Goal: Transaction & Acquisition: Purchase product/service

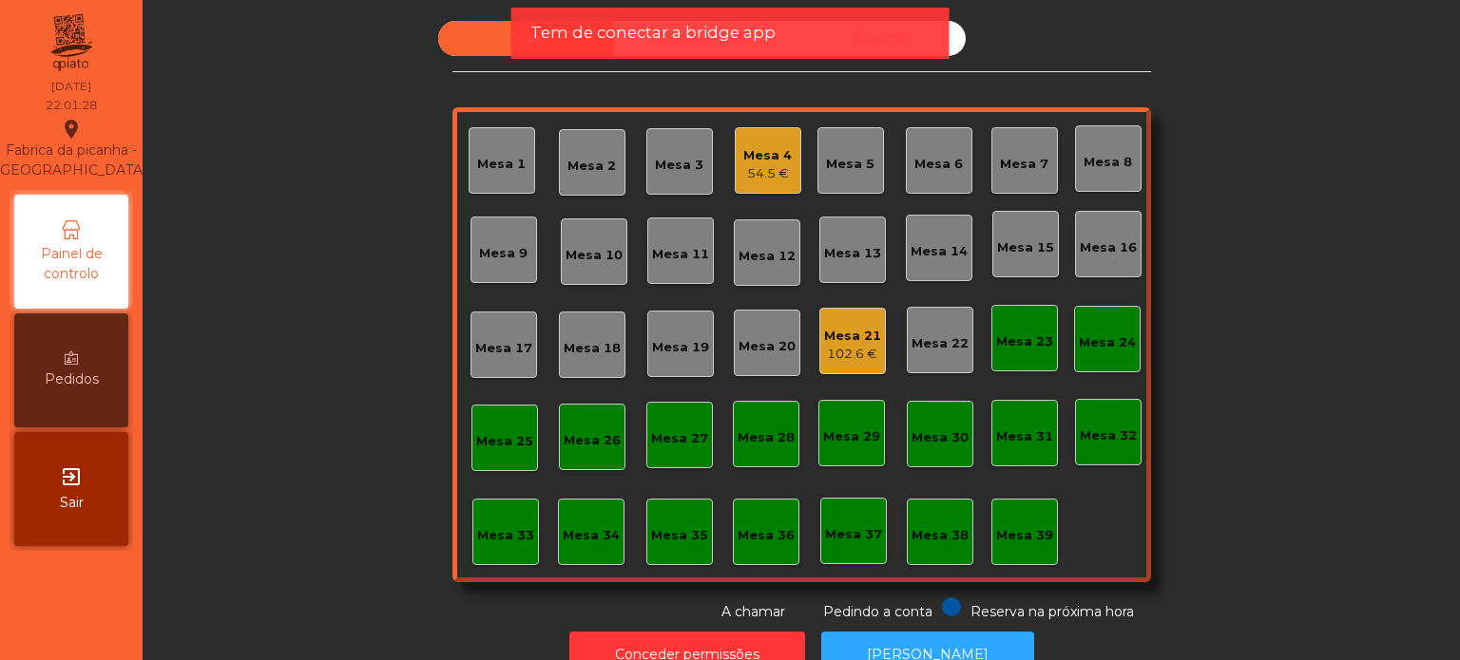
click at [750, 172] on div "54.5 €" at bounding box center [767, 173] width 48 height 19
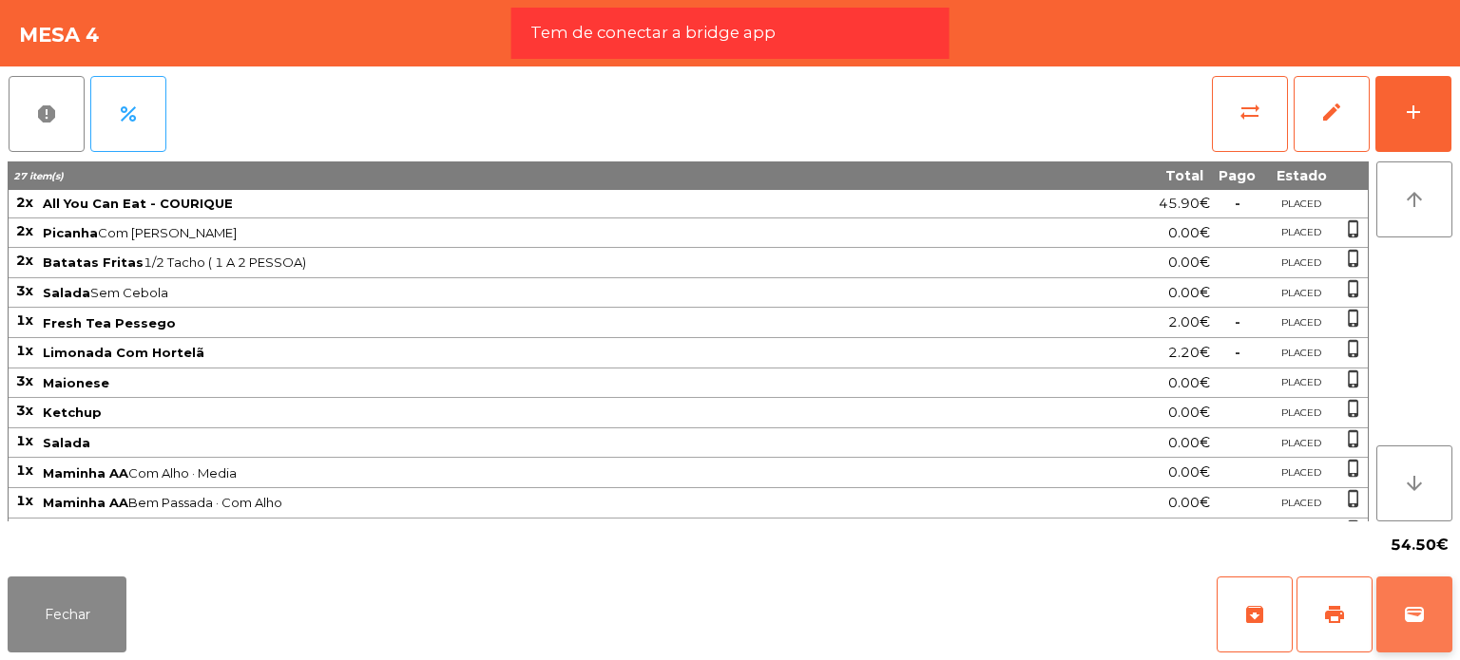
click at [1415, 584] on button "wallet" at bounding box center [1414, 615] width 76 height 76
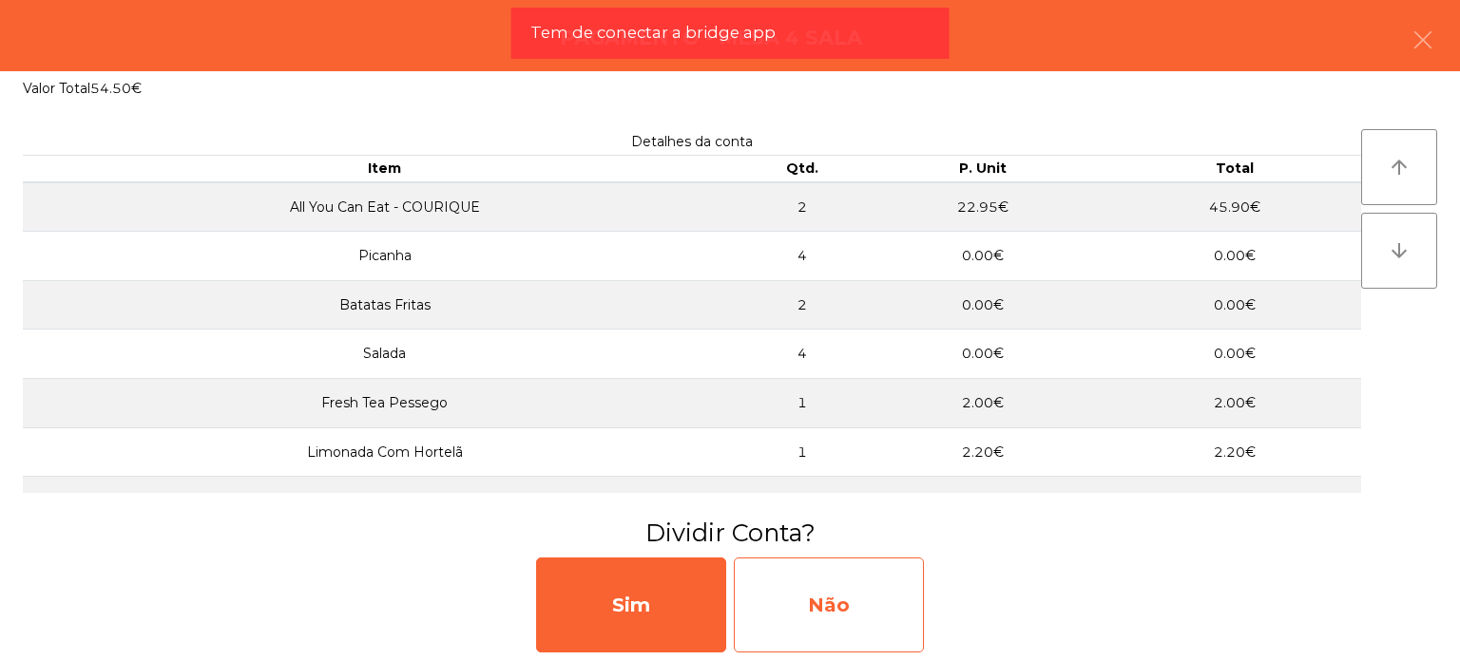
click at [844, 606] on div "Não" at bounding box center [829, 605] width 190 height 95
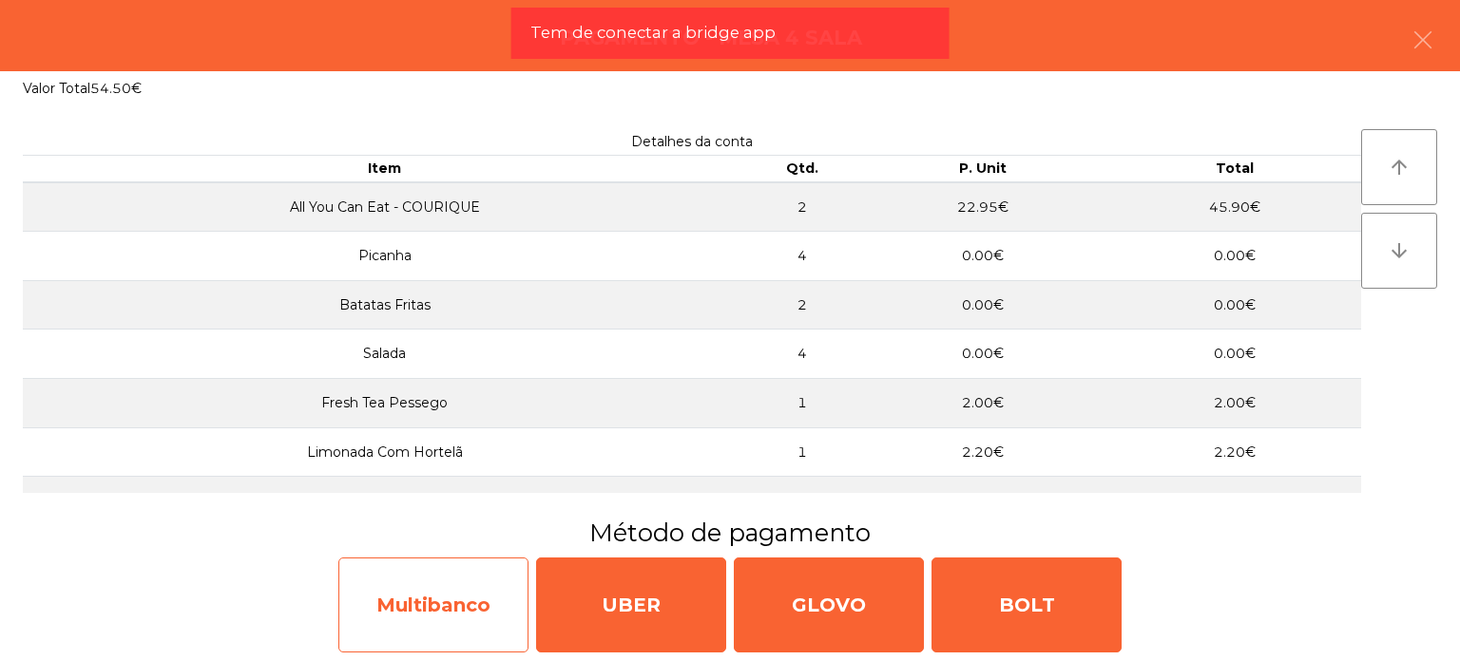
click at [487, 576] on div "Multibanco" at bounding box center [433, 605] width 190 height 95
select select "**"
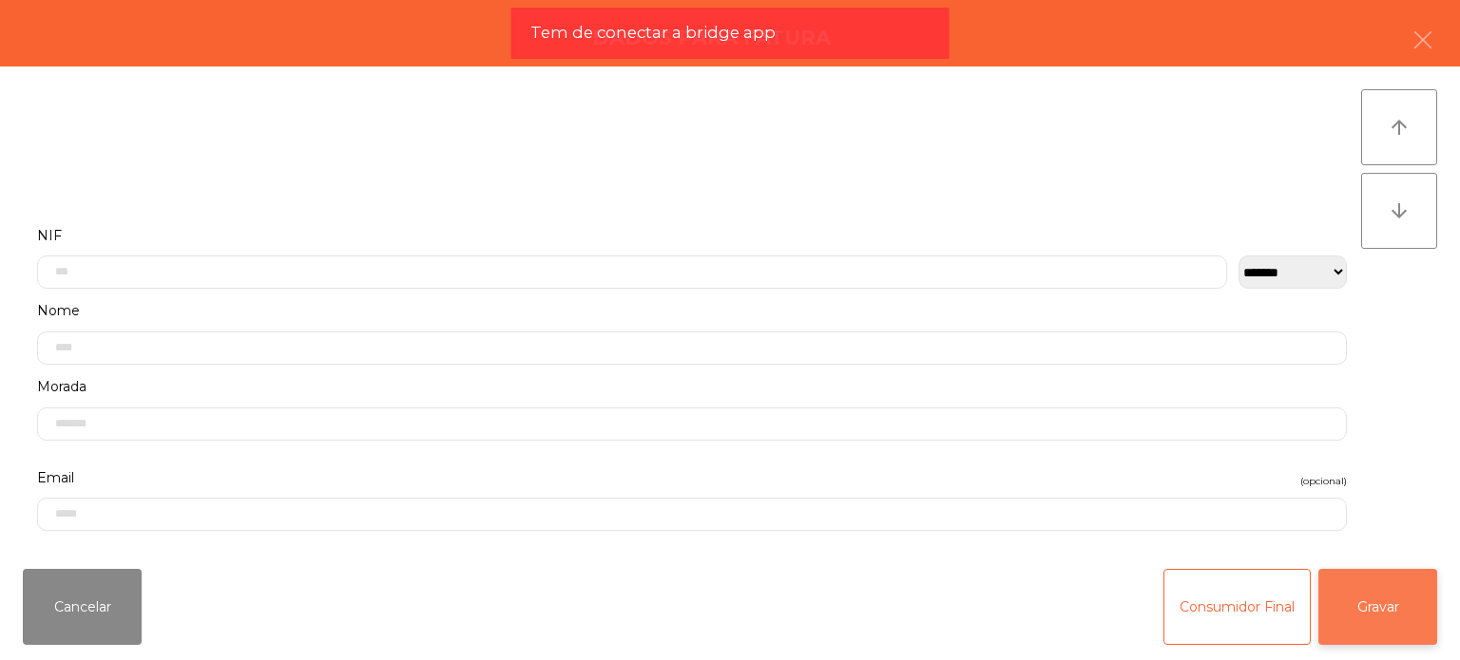
click at [1414, 619] on button "Gravar" at bounding box center [1377, 607] width 119 height 76
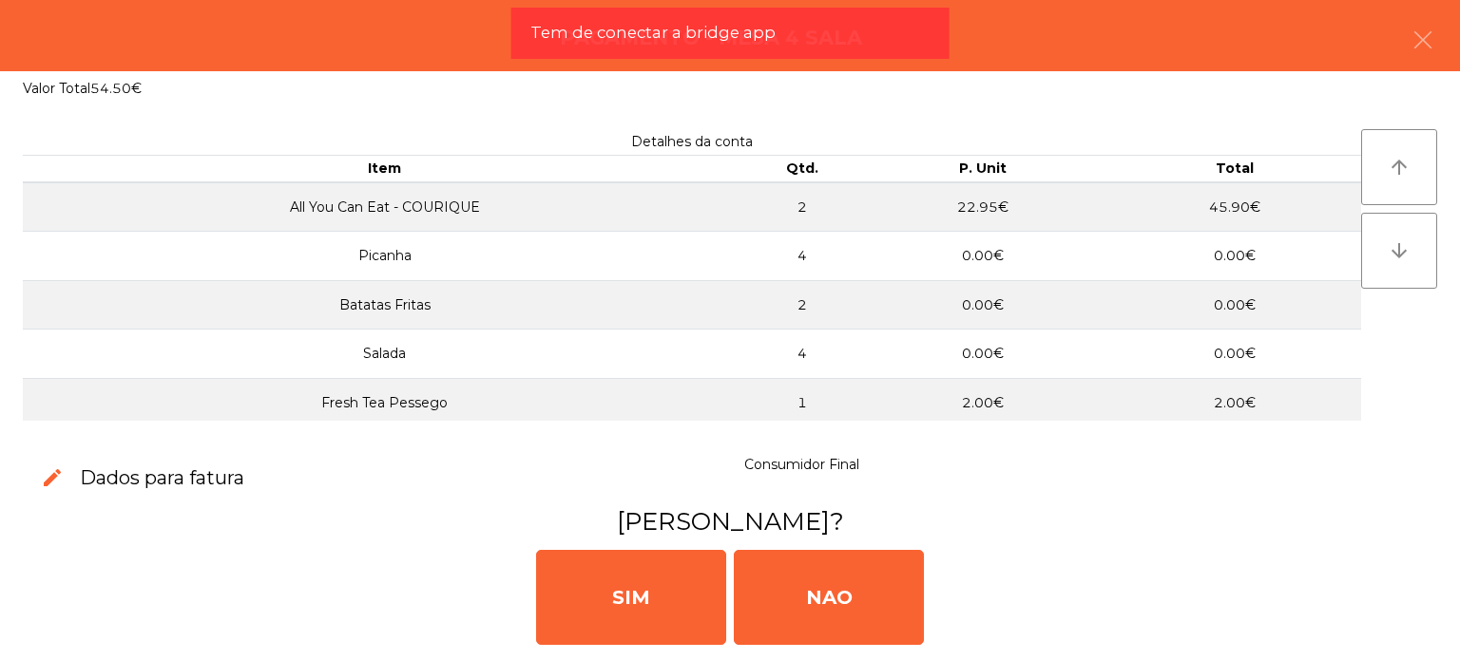
click at [810, 546] on div "[PERSON_NAME]" at bounding box center [730, 596] width 1444 height 114
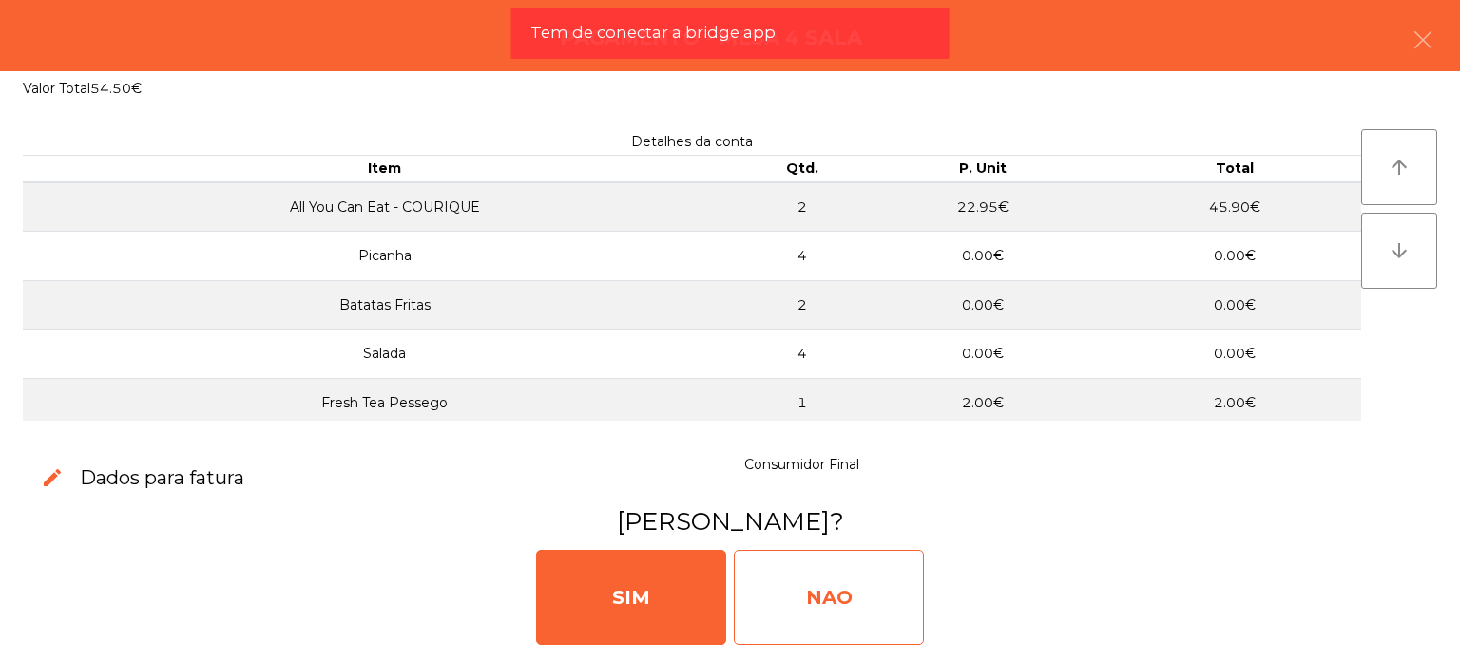
click at [830, 581] on div "NAO" at bounding box center [829, 597] width 190 height 95
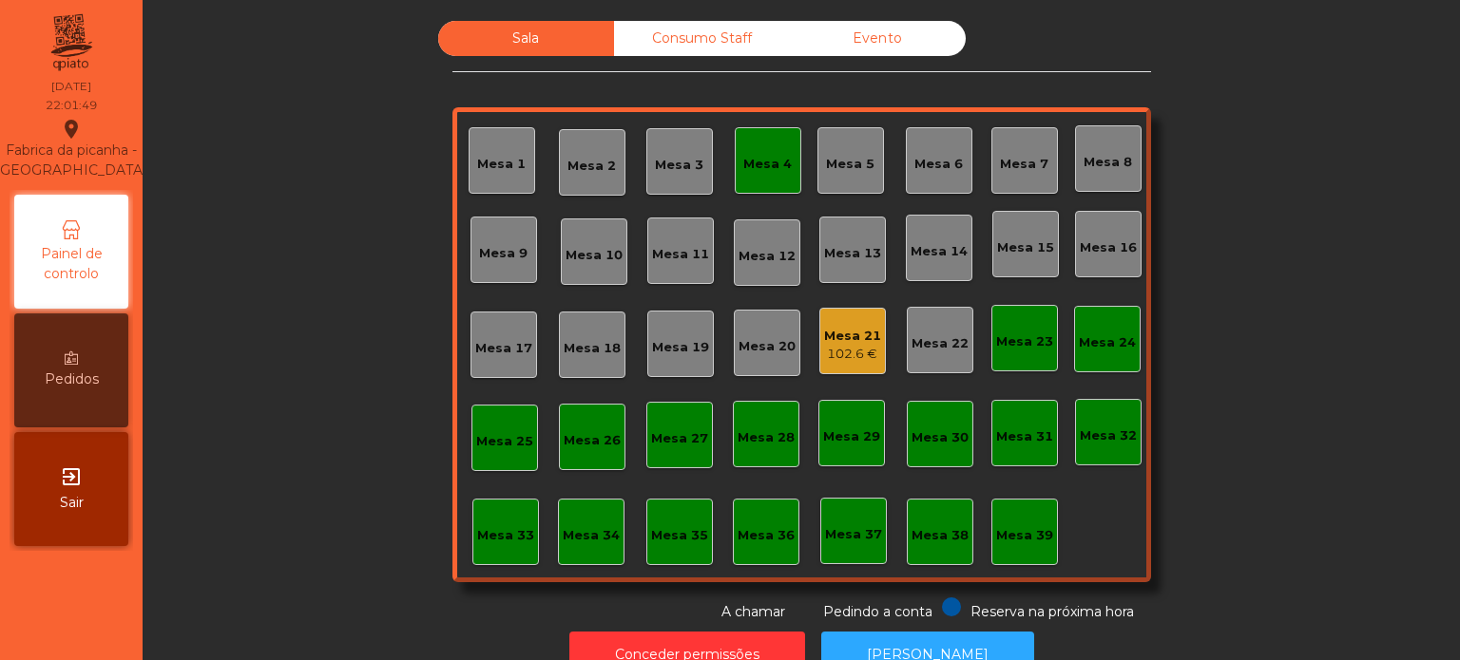
click at [764, 166] on div "Mesa 4" at bounding box center [767, 164] width 48 height 19
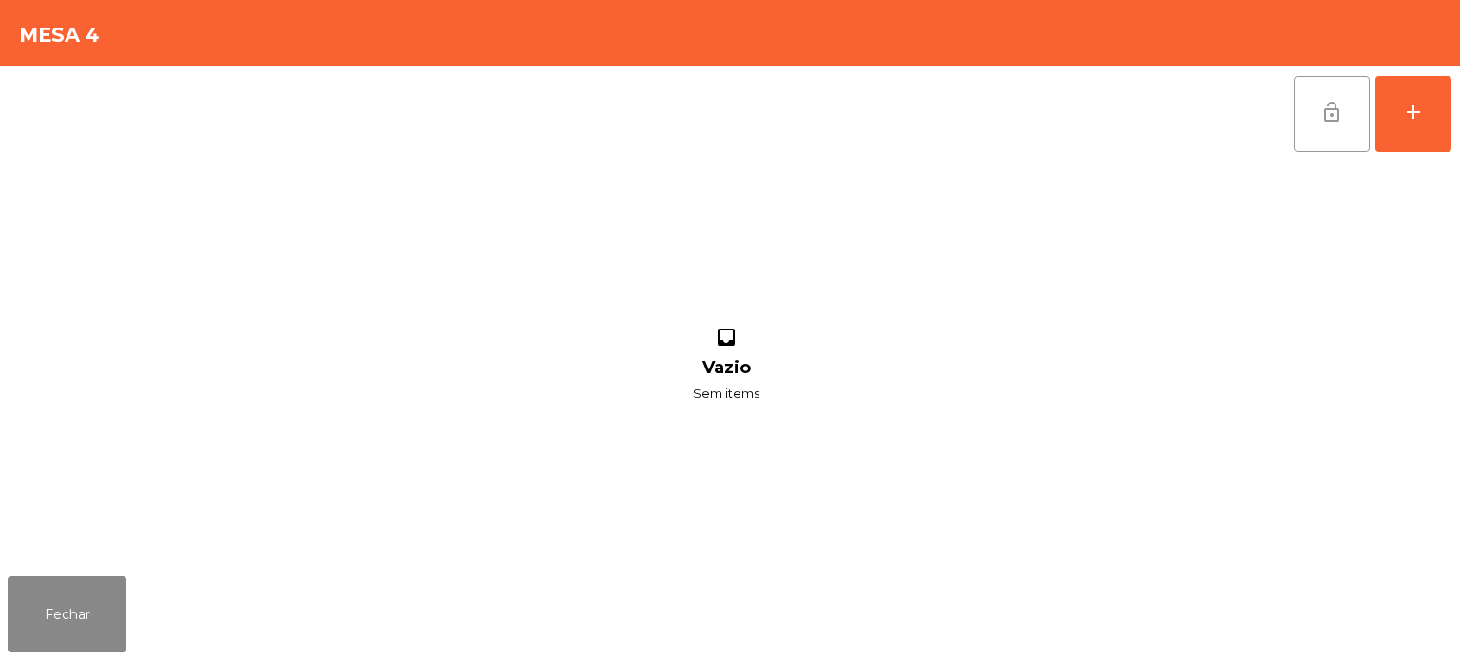
click at [1352, 83] on button "lock_open" at bounding box center [1331, 114] width 76 height 76
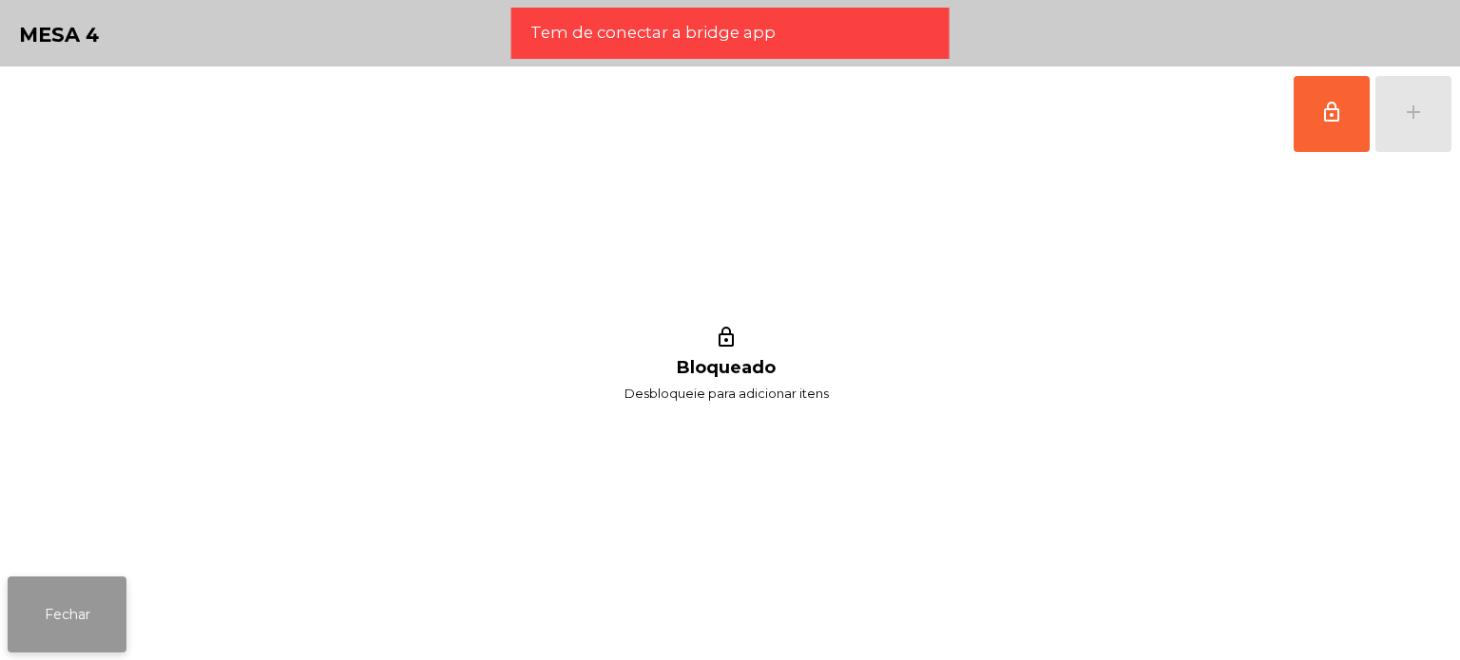
click at [112, 605] on button "Fechar" at bounding box center [67, 615] width 119 height 76
